Goal: Navigation & Orientation: Go to known website

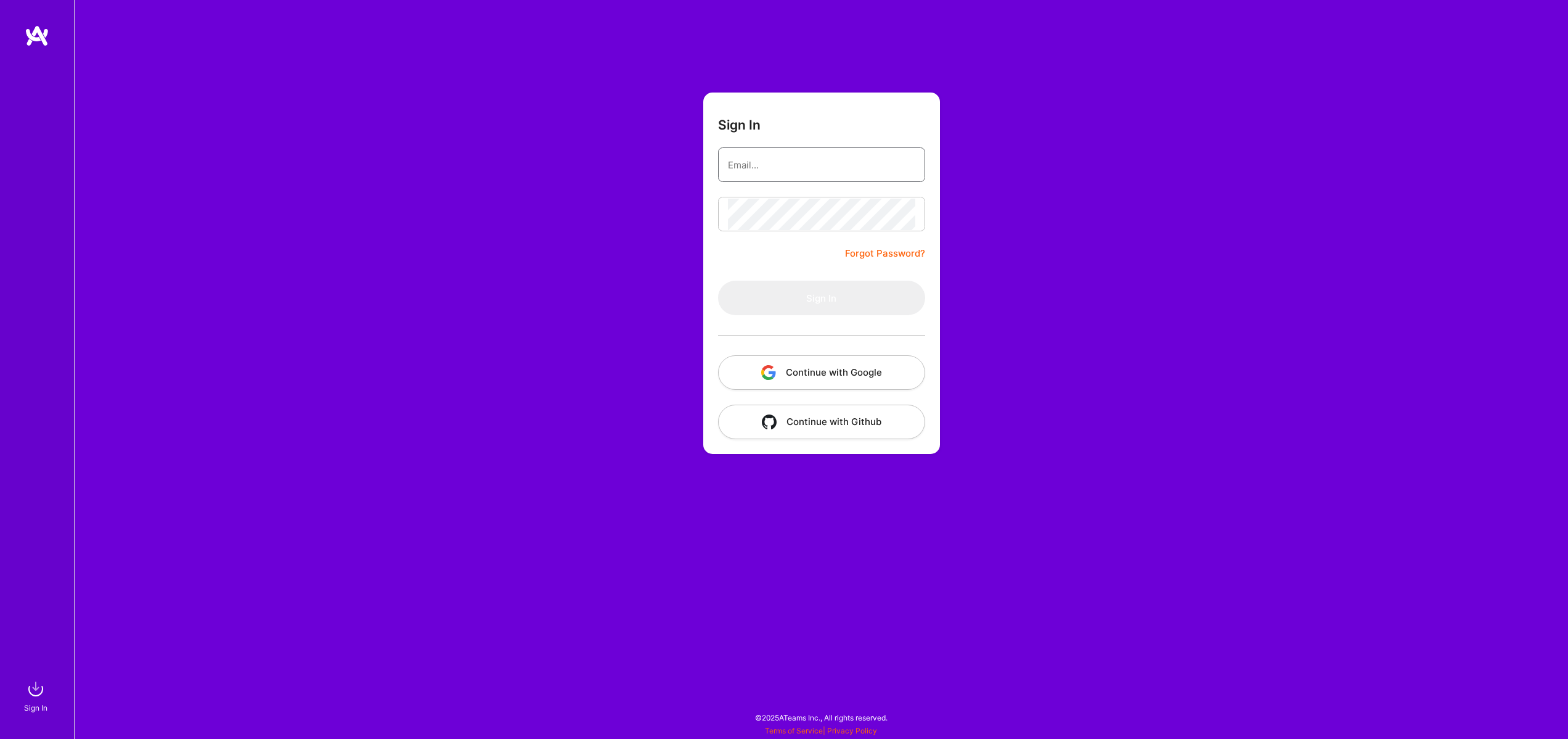
type input "[EMAIL_ADDRESS][DOMAIN_NAME]"
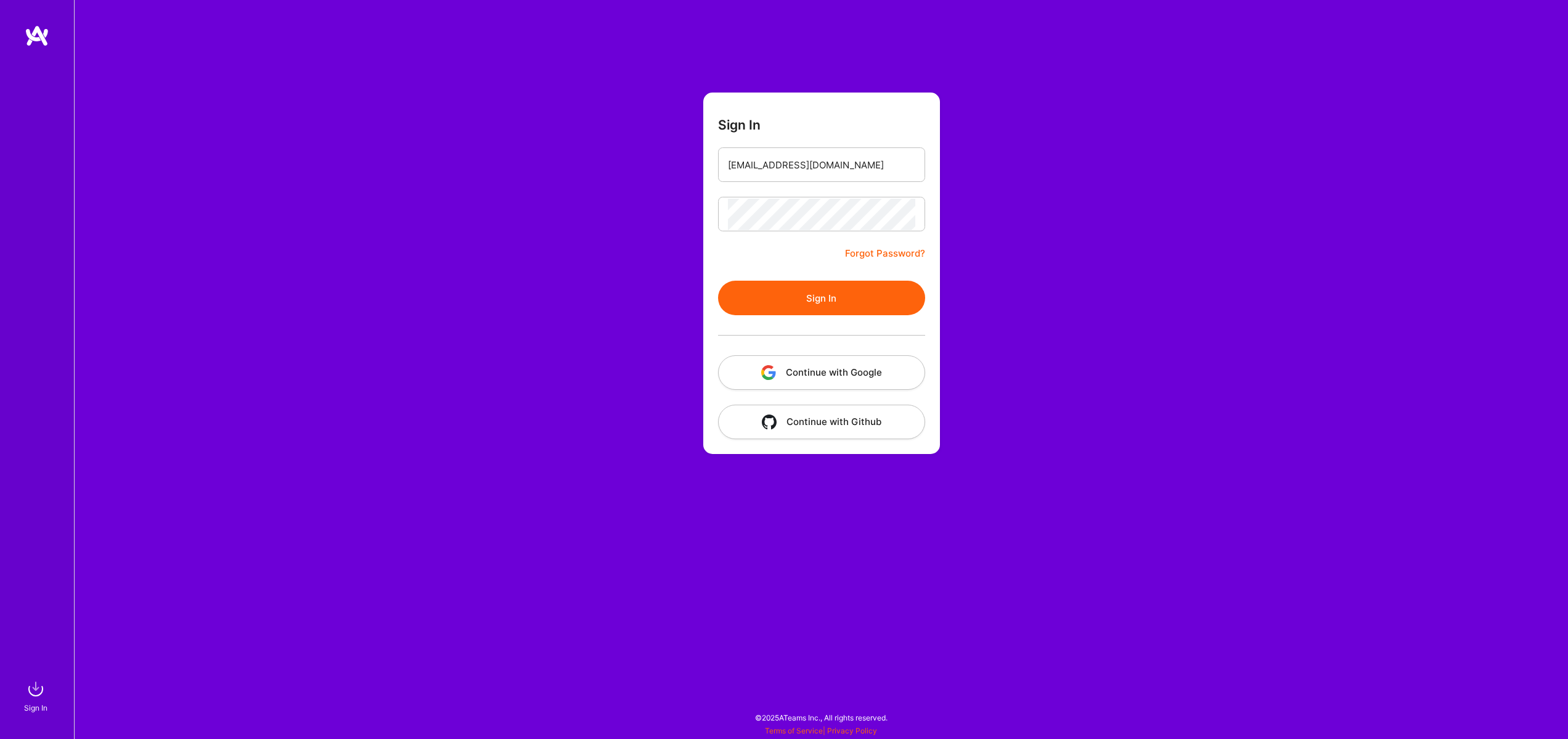
click at [774, 280] on form "Sign In [EMAIL_ADDRESS][DOMAIN_NAME] Forgot Password? Sign In Continue with Goo…" at bounding box center [822, 273] width 236 height 361
click at [775, 289] on button "Sign In" at bounding box center [821, 297] width 207 height 34
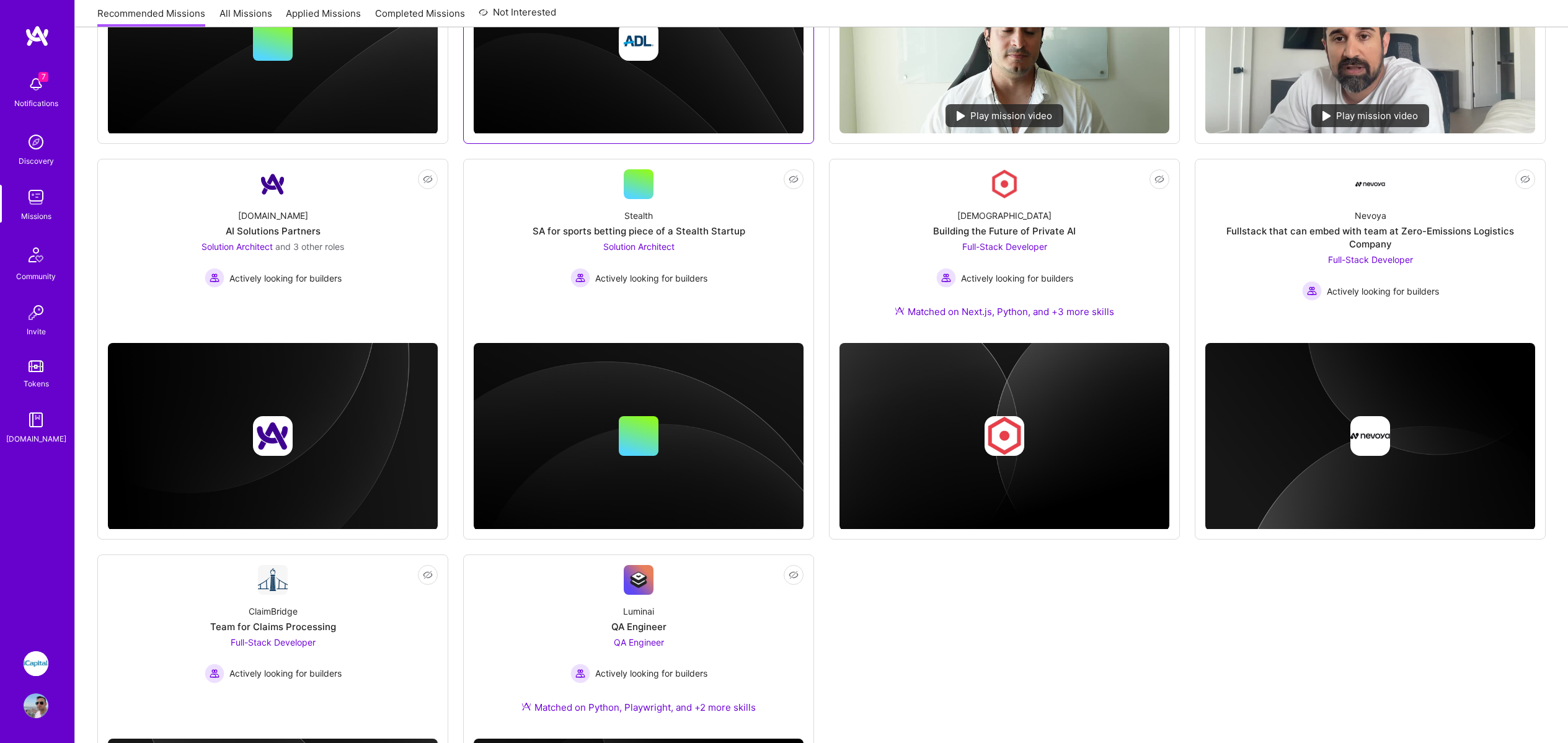
scroll to position [453, 0]
